Goal: Transaction & Acquisition: Purchase product/service

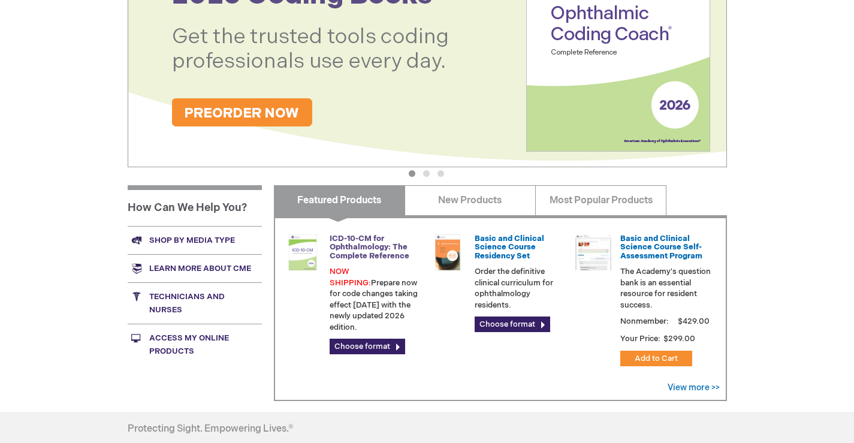
scroll to position [300, 0]
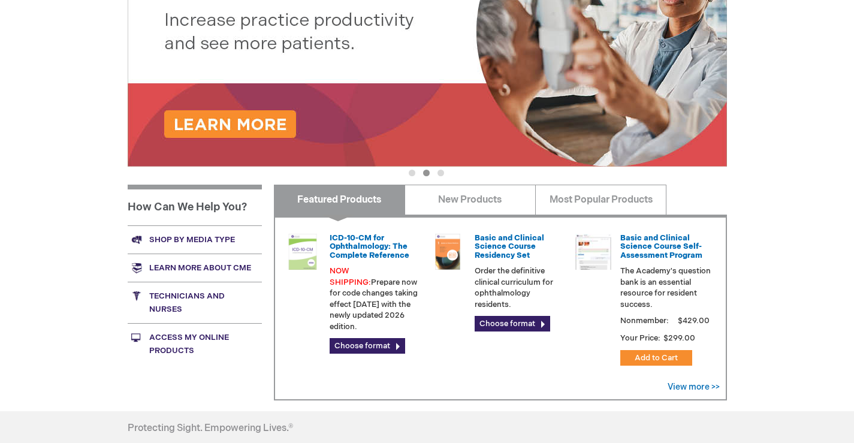
click at [195, 233] on link "Shop by media type" at bounding box center [195, 239] width 134 height 28
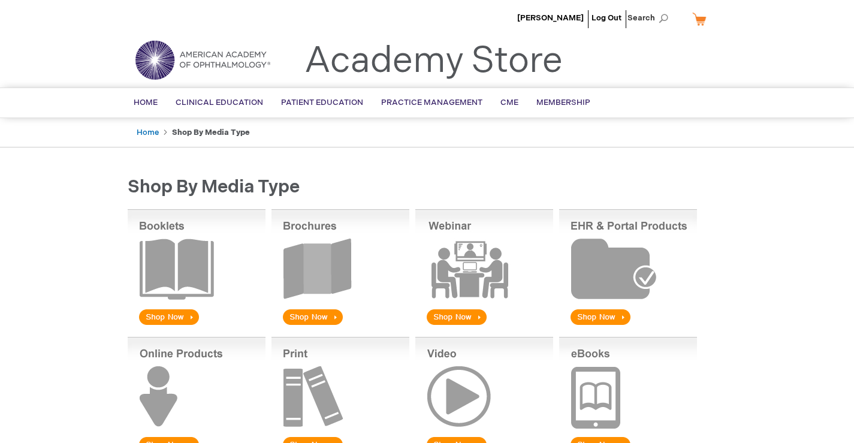
click at [298, 313] on img at bounding box center [340, 268] width 138 height 118
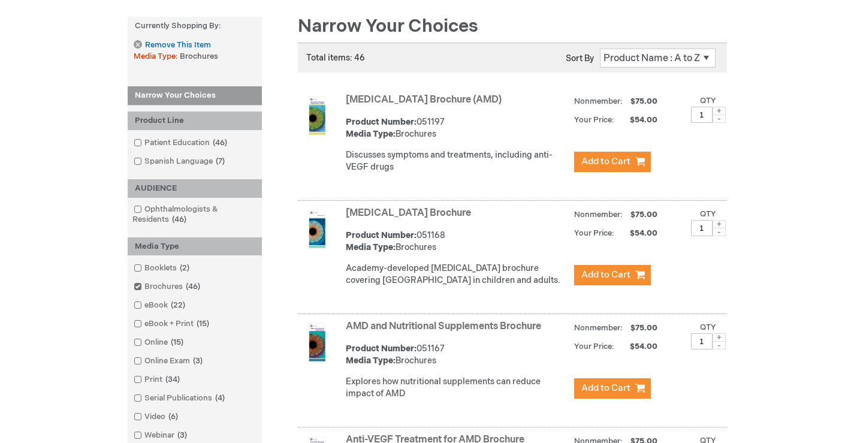
scroll to position [197, 0]
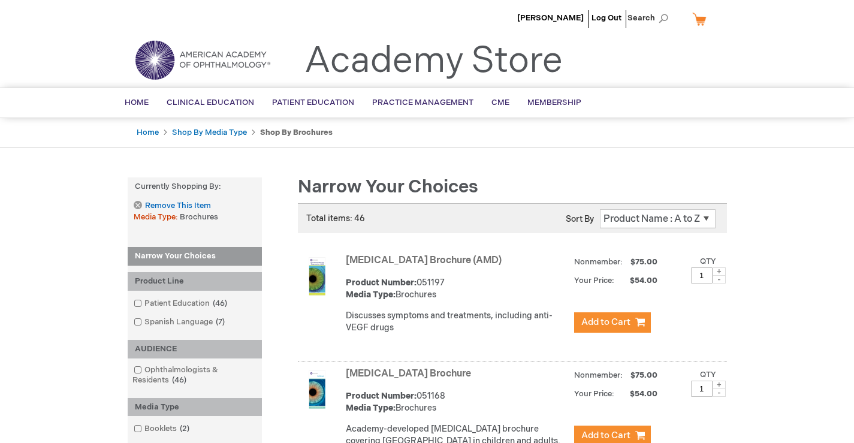
click at [609, 229] on div "Total items: 46 Page You're currently reading page 1 Page 2 Page 3 Page 4" at bounding box center [512, 218] width 429 height 30
click at [659, 222] on select "Position Product Name : A to Z Product Name : Z to A Price : Low to High Price …" at bounding box center [658, 218] width 116 height 19
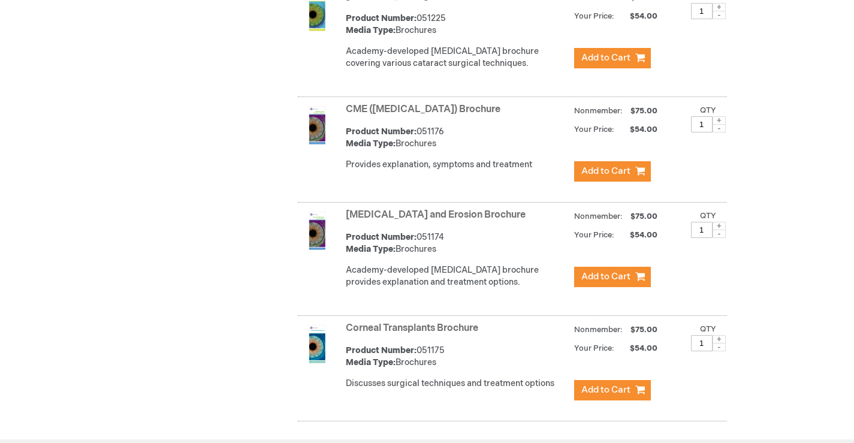
scroll to position [1155, 0]
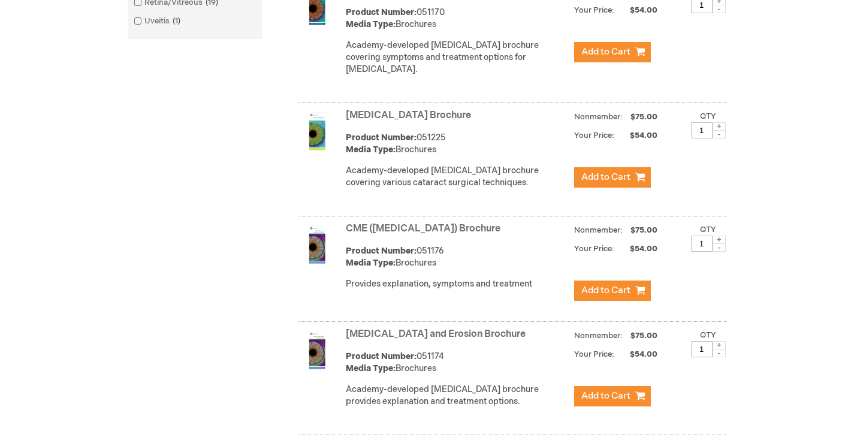
scroll to position [1155, 0]
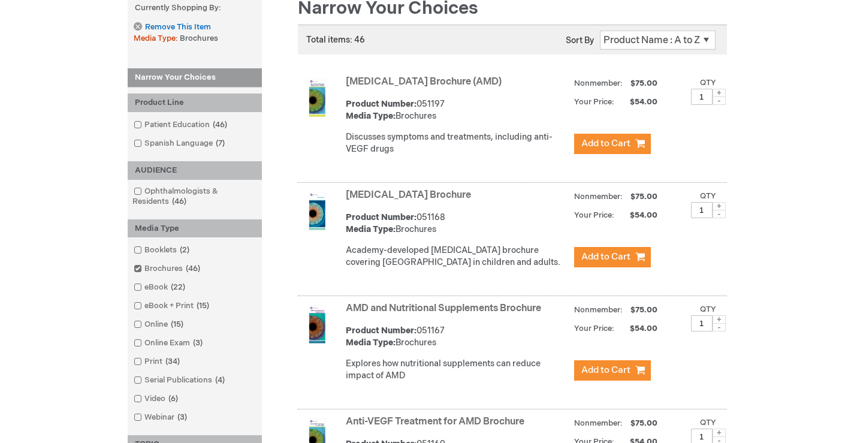
scroll to position [15, 0]
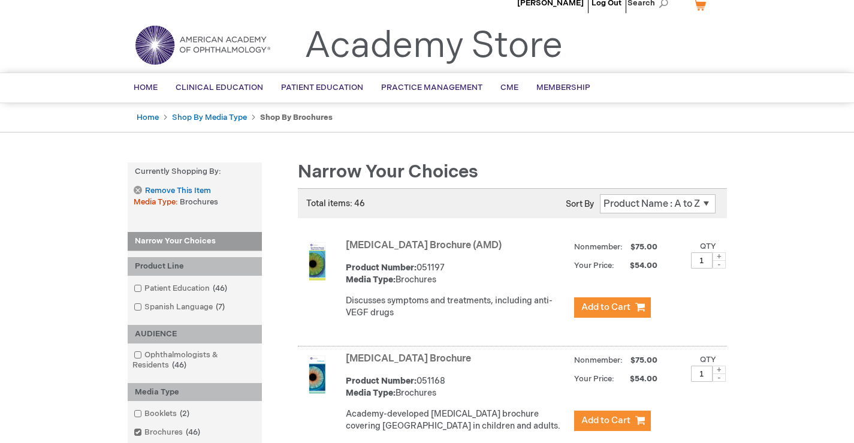
click at [613, 209] on select "Position Product Name : A to Z Product Name : Z to A Price : Low to High Price …" at bounding box center [658, 203] width 116 height 19
click at [140, 189] on link "Remove This Item" at bounding box center [172, 191] width 77 height 10
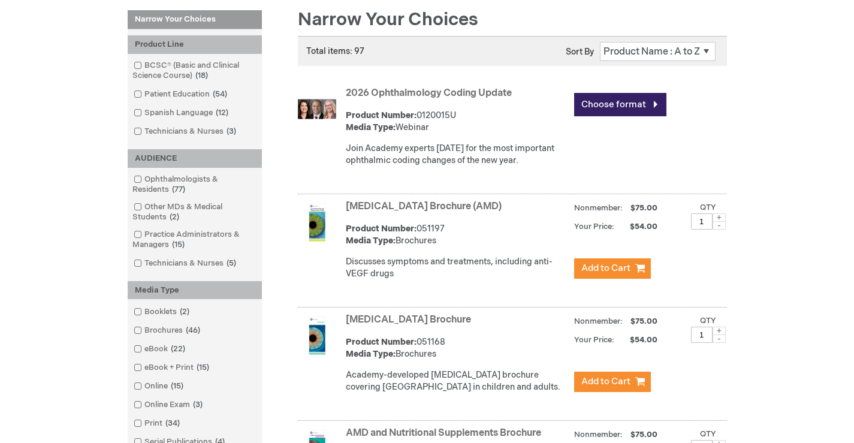
scroll to position [195, 0]
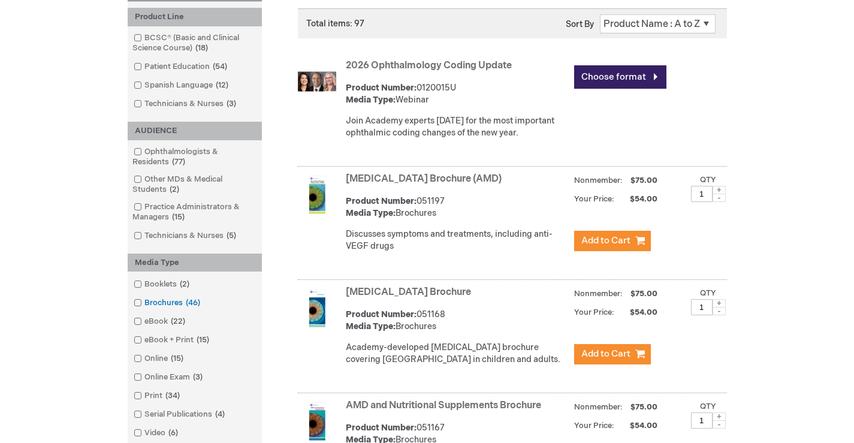
click at [141, 304] on link "Brochures 46 items" at bounding box center [168, 302] width 74 height 11
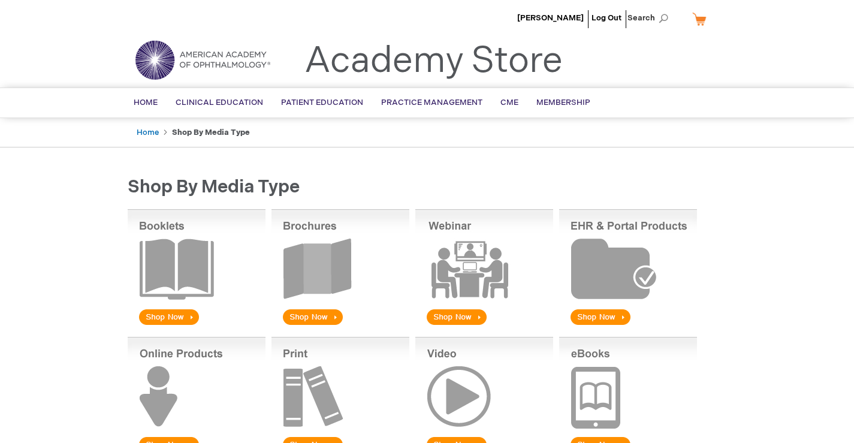
click at [311, 313] on img at bounding box center [340, 268] width 138 height 118
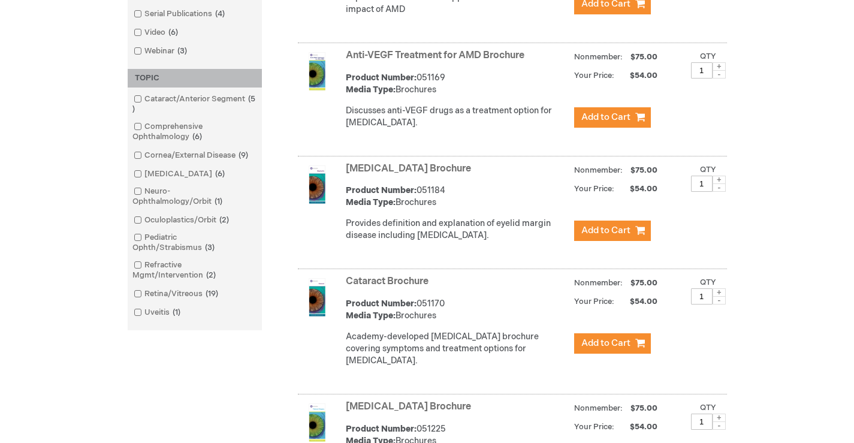
scroll to position [539, 0]
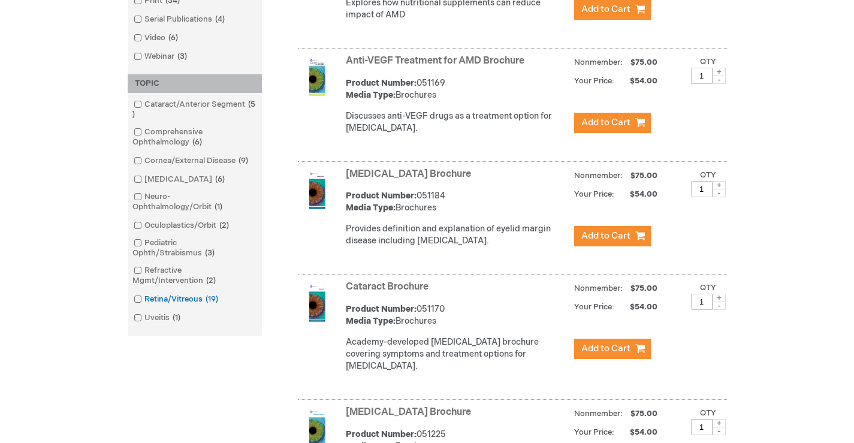
click at [144, 300] on span at bounding box center [144, 299] width 0 height 10
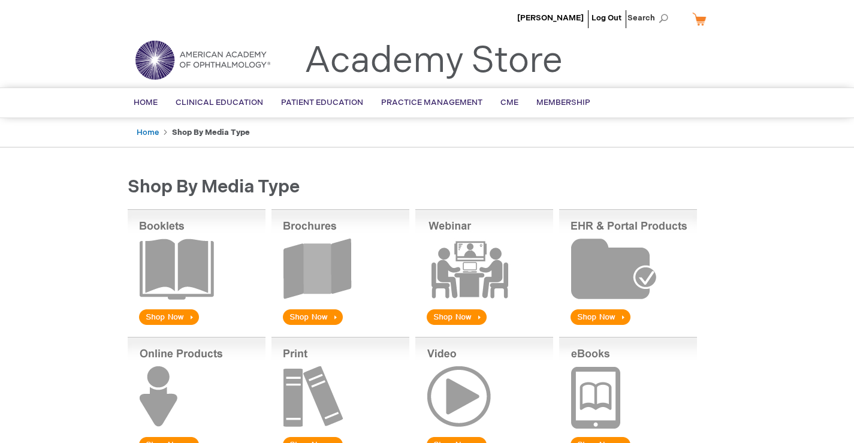
click at [302, 316] on img at bounding box center [340, 268] width 138 height 118
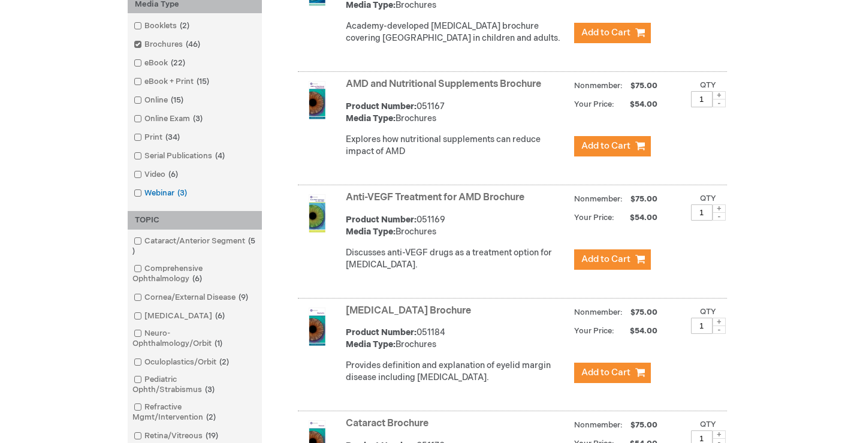
scroll to position [300, 0]
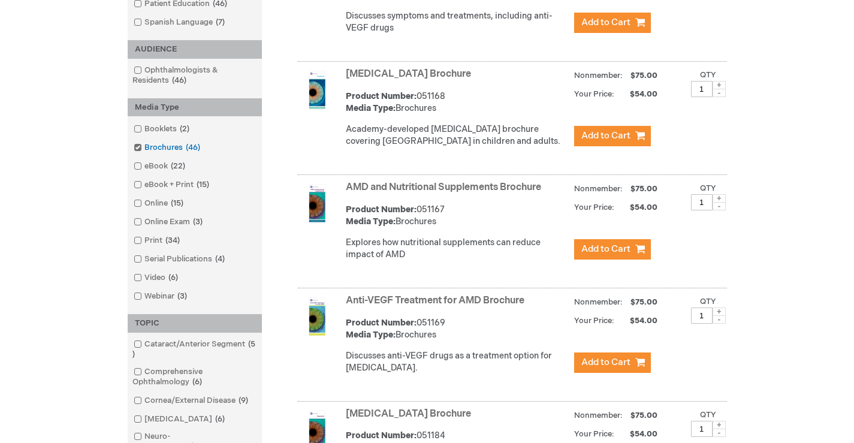
click at [144, 148] on span at bounding box center [144, 148] width 0 height 10
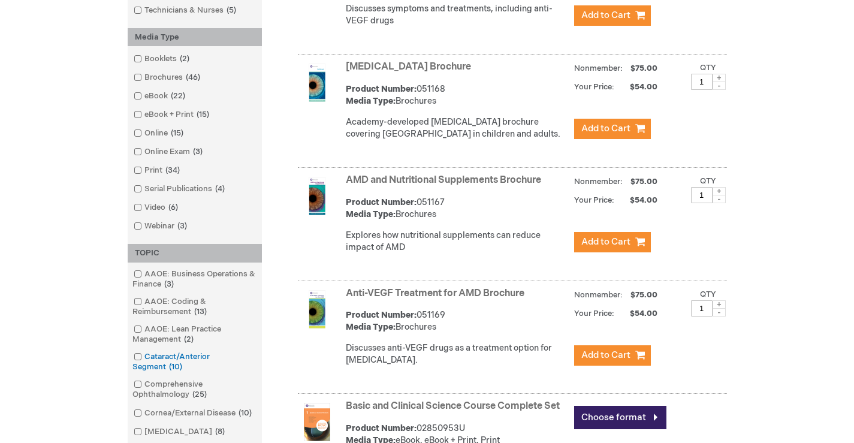
scroll to position [419, 0]
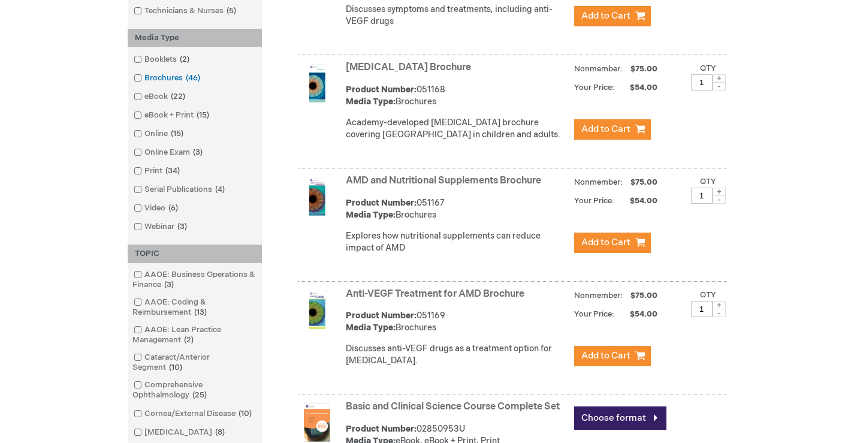
click at [144, 78] on span at bounding box center [144, 78] width 0 height 10
